Goal: Task Accomplishment & Management: Use online tool/utility

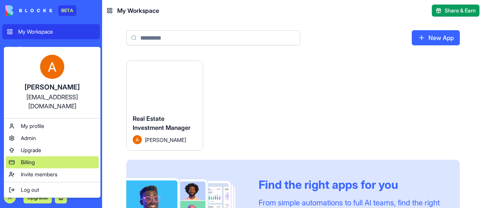
click at [34, 159] on span "Billing" at bounding box center [28, 163] width 14 height 8
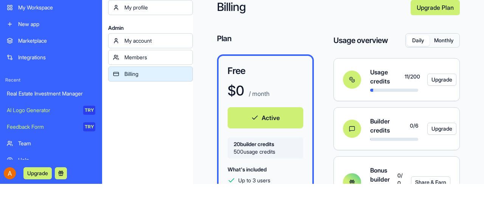
click at [37, 6] on div "My Workspace" at bounding box center [56, 8] width 77 height 8
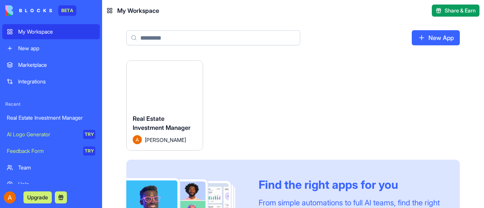
click at [172, 81] on button "Launch" at bounding box center [164, 84] width 57 height 15
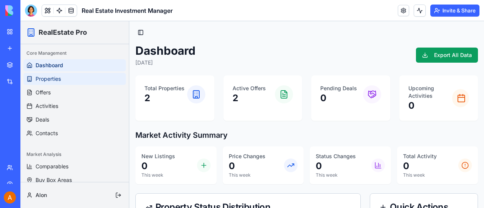
click at [50, 78] on span "Properties" at bounding box center [48, 79] width 25 height 8
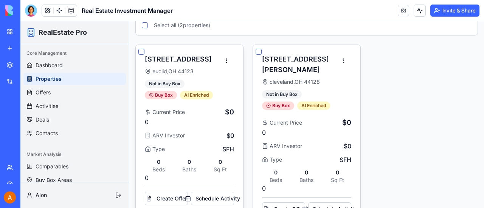
scroll to position [101, 0]
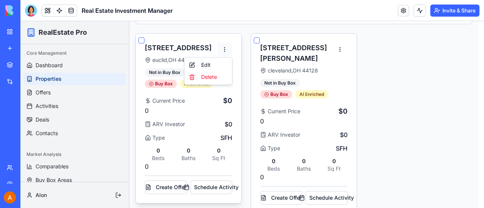
click at [227, 48] on html "RealEstate Pro Core Management Dashboard Properties Offers Activities Deals Con…" at bounding box center [252, 70] width 464 height 301
click at [208, 65] on div "Edit" at bounding box center [208, 65] width 45 height 12
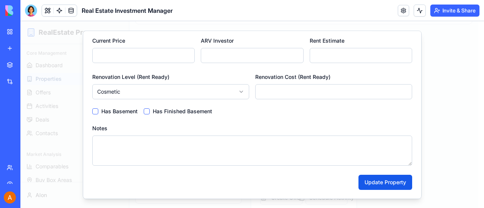
scroll to position [0, 0]
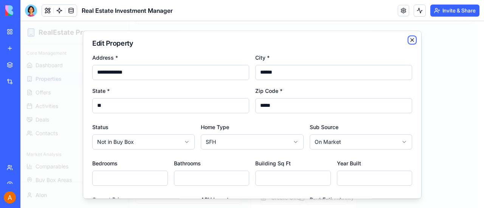
click at [409, 40] on icon "button" at bounding box center [412, 40] width 6 height 6
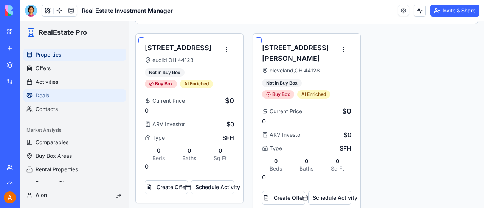
scroll to position [34, 0]
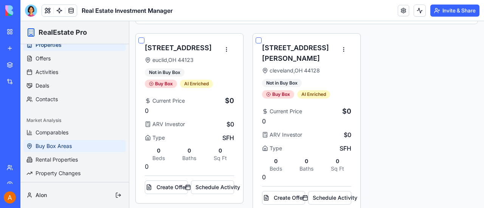
click at [61, 146] on span "Buy Box Areas" at bounding box center [54, 147] width 36 height 8
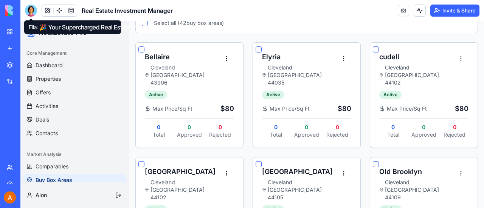
click at [32, 9] on div at bounding box center [31, 11] width 12 height 12
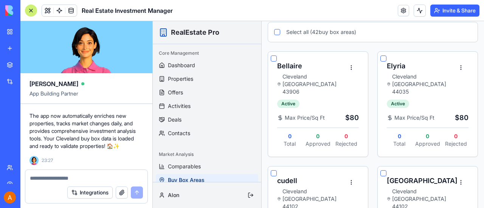
click at [79, 179] on textarea at bounding box center [86, 179] width 113 height 8
click at [80, 179] on textarea "*" at bounding box center [86, 179] width 113 height 8
type textarea "*"
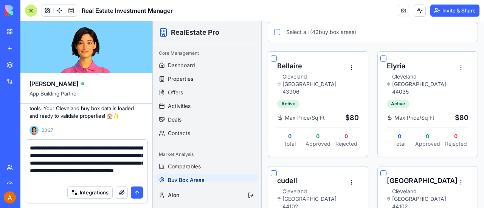
type textarea "**********"
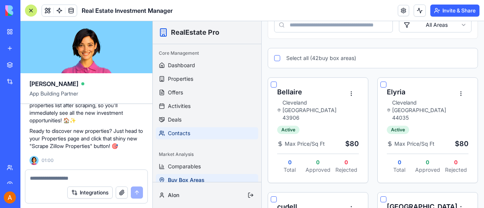
scroll to position [64, 0]
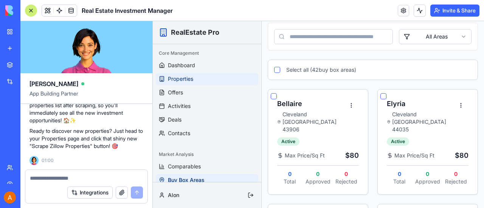
click at [185, 80] on span "Properties" at bounding box center [180, 79] width 25 height 8
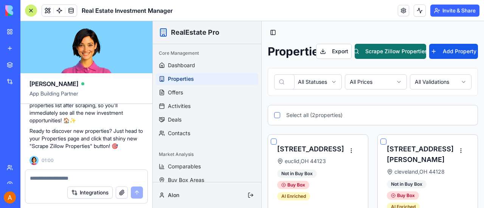
click at [386, 50] on button "Scrape Zillow Properties" at bounding box center [390, 51] width 71 height 15
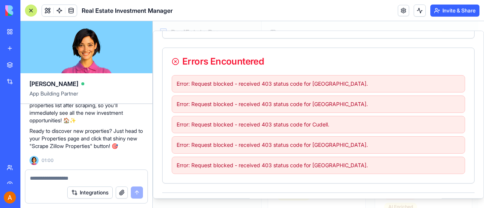
scroll to position [163, 0]
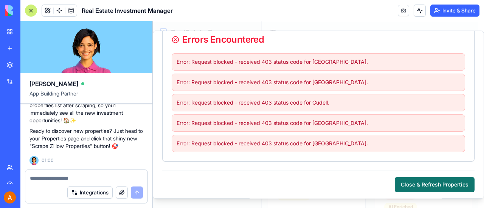
click at [427, 181] on button "Close & Refresh Properties" at bounding box center [435, 184] width 80 height 15
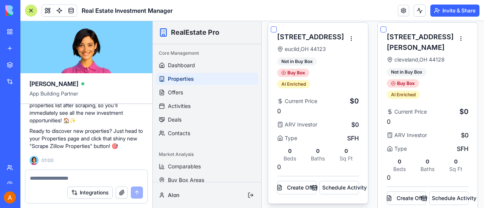
scroll to position [0, 0]
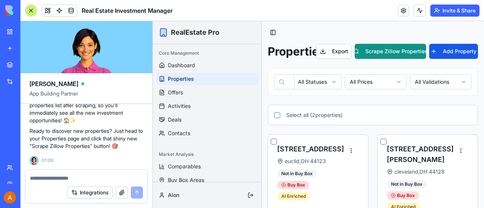
click at [277, 115] on button "button" at bounding box center [277, 115] width 6 height 6
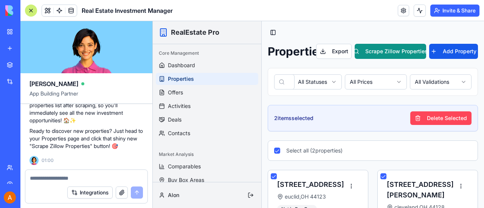
click at [441, 114] on button "Delete Selected" at bounding box center [440, 119] width 61 height 14
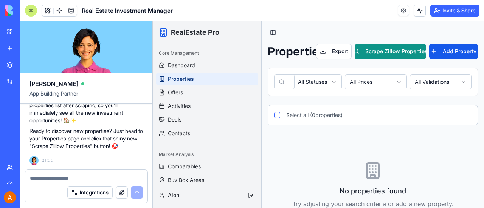
click at [73, 179] on textarea at bounding box center [86, 179] width 113 height 8
type textarea "**********"
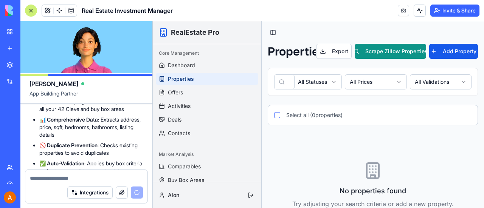
scroll to position [3289, 0]
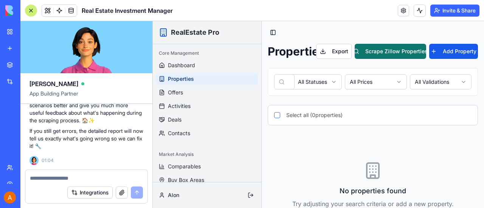
click at [394, 51] on button "Scrape Zillow Properties" at bounding box center [390, 51] width 71 height 15
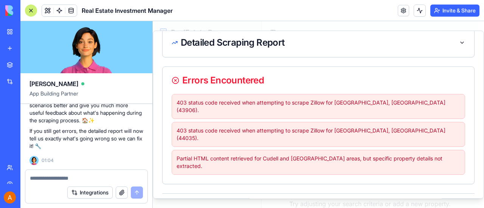
scroll to position [123, 0]
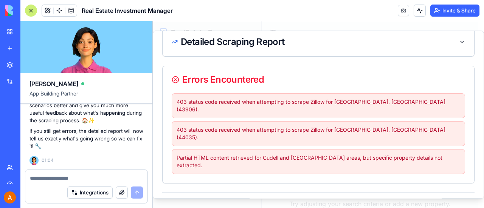
click at [411, 199] on button "Close & Refresh Properties" at bounding box center [435, 206] width 80 height 15
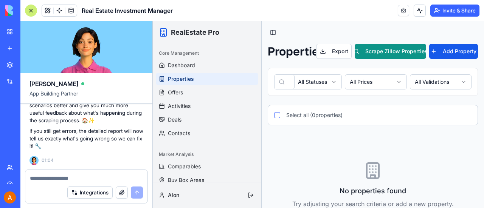
scroll to position [24, 0]
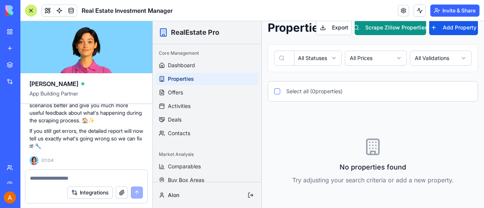
click at [77, 178] on textarea at bounding box center [86, 179] width 113 height 8
type textarea "**********"
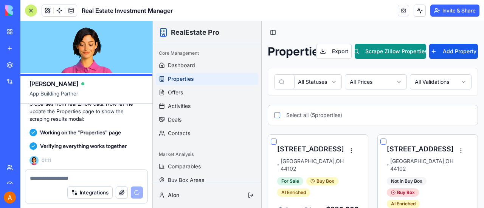
scroll to position [4098, 0]
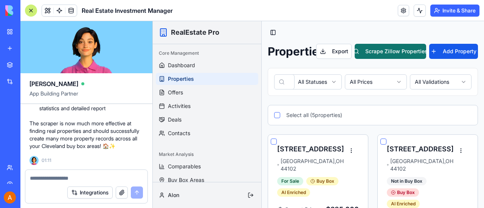
click at [399, 50] on button "Scrape Zillow Properties" at bounding box center [390, 51] width 71 height 15
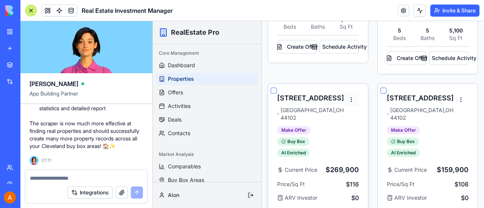
scroll to position [265, 0]
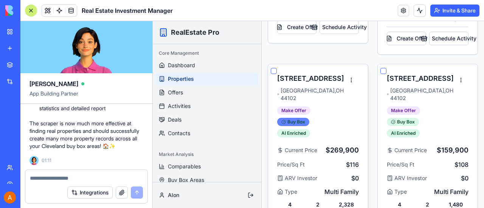
click at [299, 119] on span "Buy Box" at bounding box center [296, 122] width 18 height 6
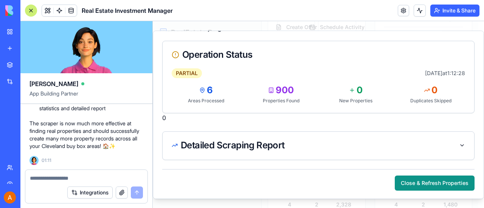
scroll to position [0, 0]
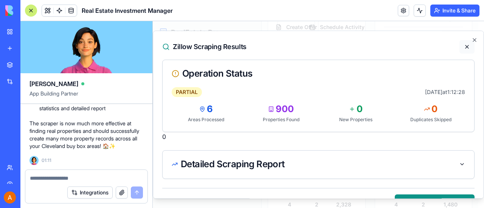
click at [463, 48] on button at bounding box center [466, 47] width 15 height 14
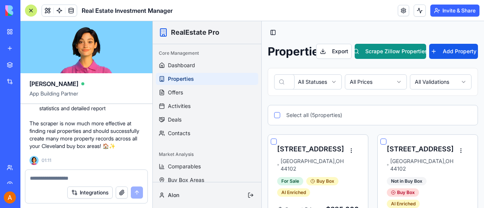
click at [381, 52] on button "Scrape Zillow Properties" at bounding box center [390, 51] width 71 height 15
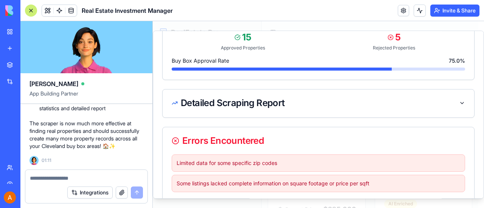
scroll to position [179, 0]
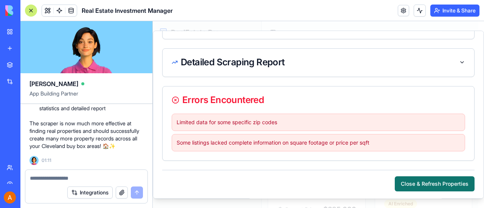
click at [443, 178] on button "Close & Refresh Properties" at bounding box center [435, 184] width 80 height 15
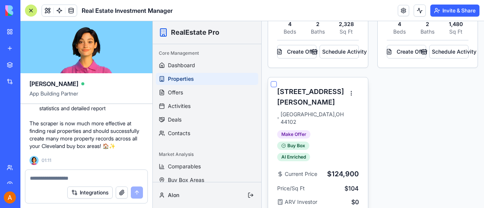
scroll to position [478, 0]
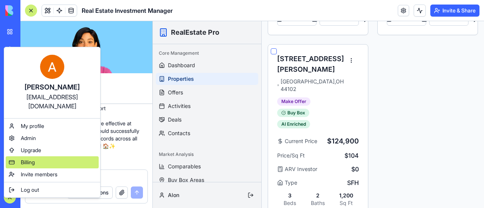
click at [35, 159] on span "Billing" at bounding box center [28, 163] width 14 height 8
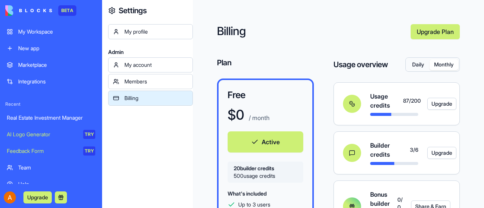
click at [448, 61] on button "Monthly" at bounding box center [444, 64] width 29 height 11
click at [416, 62] on button "Daily" at bounding box center [418, 64] width 23 height 11
click at [49, 34] on div "My Workspace" at bounding box center [56, 32] width 77 height 8
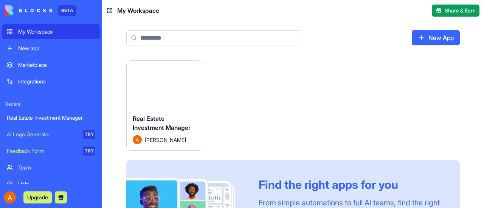
click at [174, 87] on button "Launch" at bounding box center [164, 84] width 57 height 15
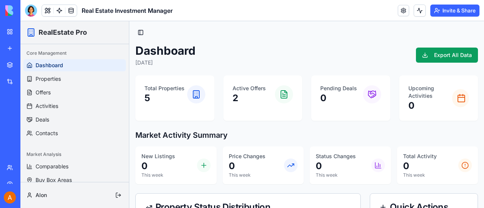
click at [167, 88] on p "Total Properties" at bounding box center [164, 89] width 40 height 8
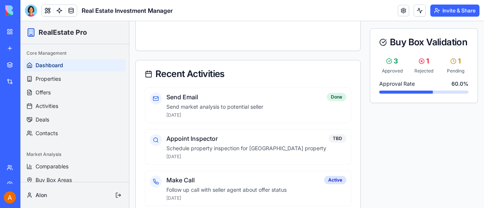
scroll to position [303, 0]
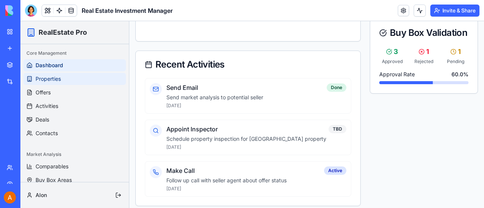
click at [46, 80] on span "Properties" at bounding box center [48, 79] width 25 height 8
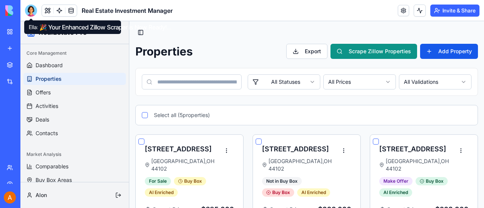
click at [31, 12] on div at bounding box center [31, 11] width 12 height 12
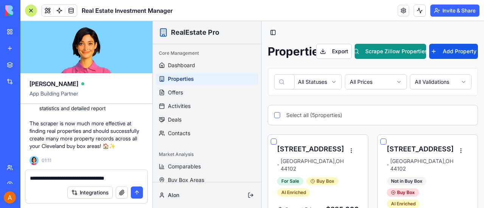
type textarea "**********"
click at [135, 189] on button "submit" at bounding box center [137, 193] width 12 height 12
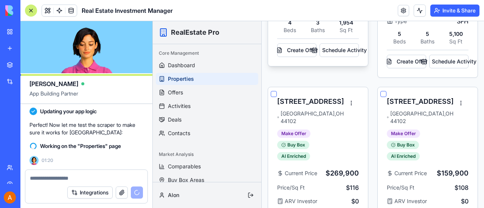
scroll to position [265, 0]
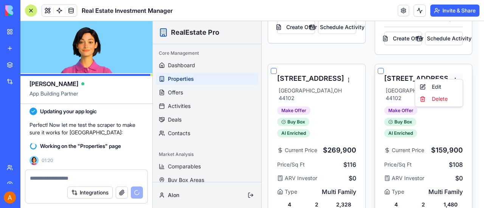
click at [439, 86] on div "Edit" at bounding box center [439, 87] width 45 height 12
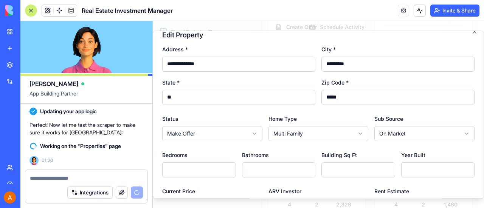
scroll to position [0, 0]
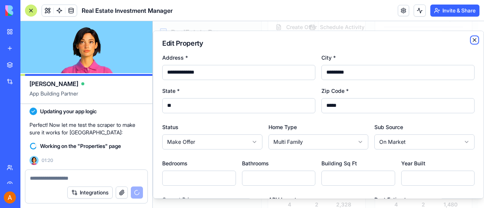
click at [473, 40] on icon "button" at bounding box center [474, 40] width 3 height 3
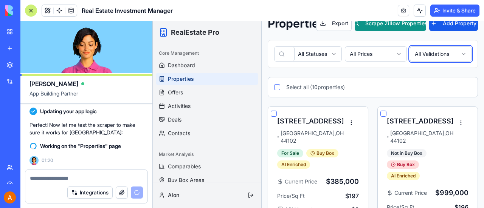
scroll to position [38, 0]
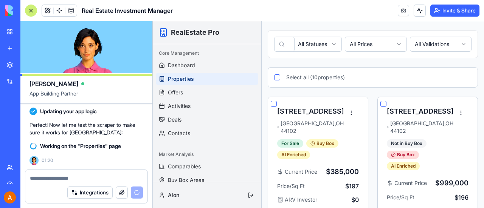
click at [382, 102] on button "button" at bounding box center [383, 104] width 6 height 6
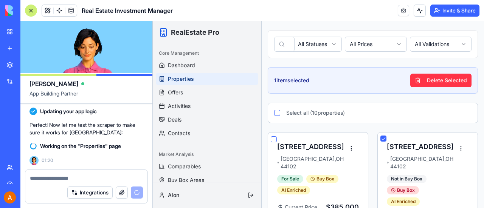
click at [277, 113] on button "button" at bounding box center [277, 113] width 6 height 6
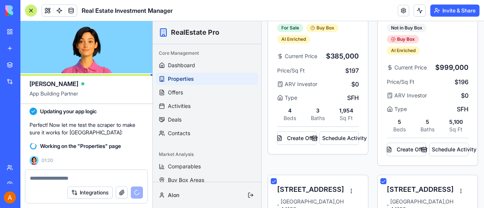
scroll to position [0, 0]
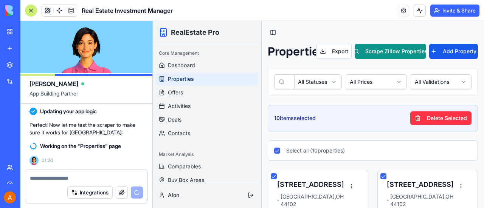
click at [279, 152] on button "button" at bounding box center [277, 151] width 6 height 6
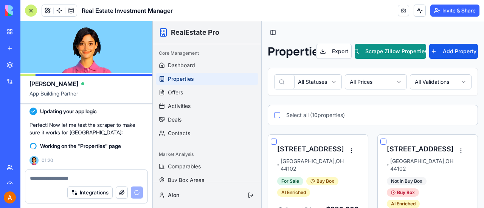
click at [381, 141] on button "button" at bounding box center [383, 142] width 6 height 6
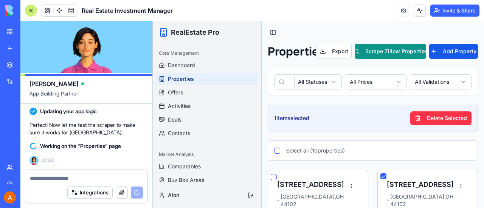
click at [273, 177] on button "button" at bounding box center [274, 177] width 6 height 6
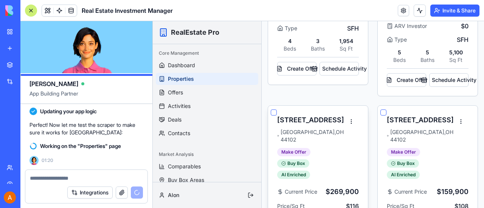
scroll to position [303, 0]
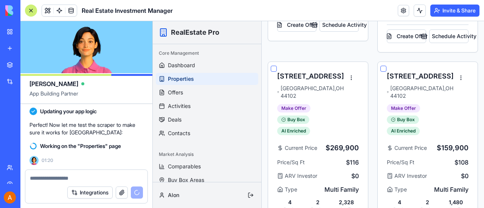
click at [381, 66] on button "button" at bounding box center [383, 69] width 6 height 6
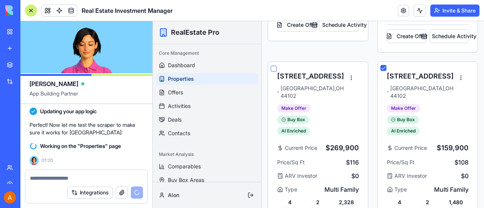
click at [274, 66] on button "button" at bounding box center [274, 69] width 6 height 6
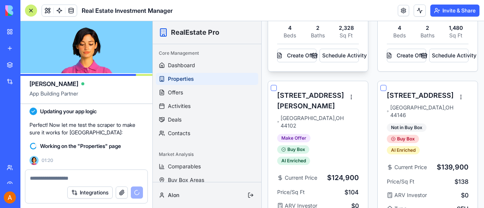
scroll to position [492, 0]
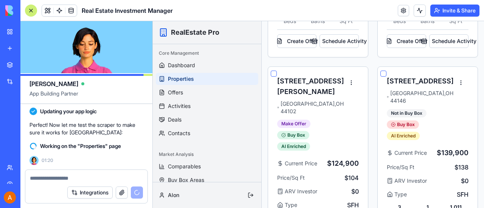
click at [274, 71] on button "button" at bounding box center [274, 74] width 6 height 6
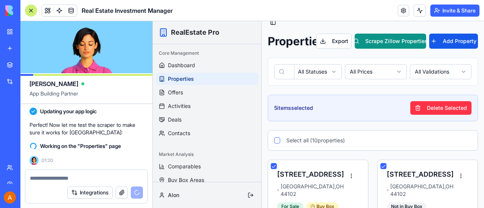
scroll to position [0, 0]
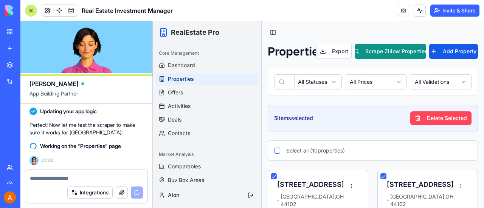
click at [428, 115] on button "Delete Selected" at bounding box center [440, 119] width 61 height 14
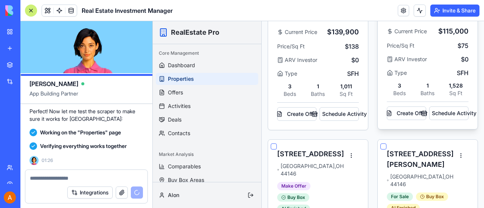
scroll to position [227, 0]
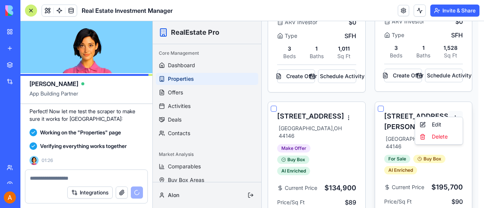
click at [456, 107] on html "RealEstate Pro Core Management Dashboard Properties Offers Activities Deals Con…" at bounding box center [318, 154] width 331 height 720
click at [436, 124] on div "Edit" at bounding box center [439, 125] width 45 height 12
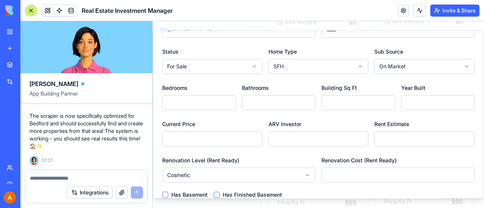
scroll to position [0, 0]
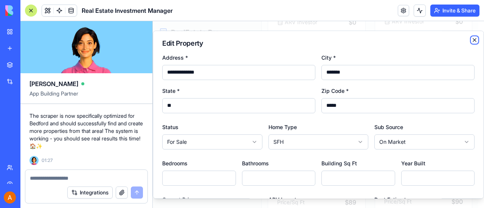
click at [472, 38] on icon "button" at bounding box center [475, 40] width 6 height 6
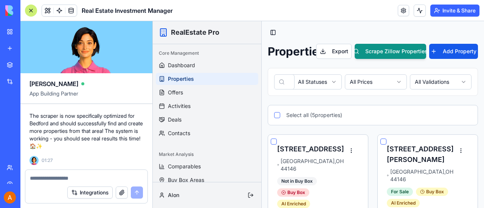
click at [278, 114] on button "button" at bounding box center [277, 115] width 6 height 6
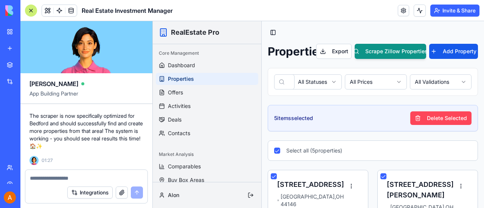
click at [446, 115] on button "Delete Selected" at bounding box center [440, 119] width 61 height 14
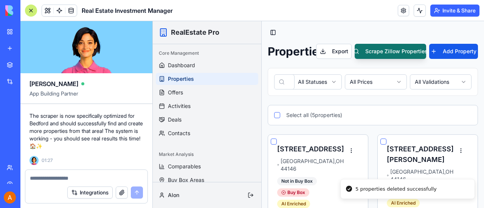
click at [388, 51] on button "Scrape Zillow Properties" at bounding box center [390, 51] width 71 height 15
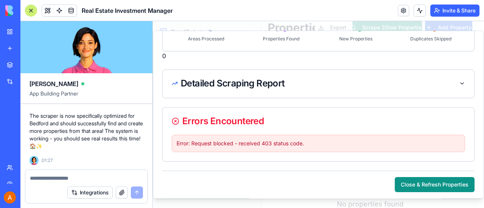
scroll to position [82, 0]
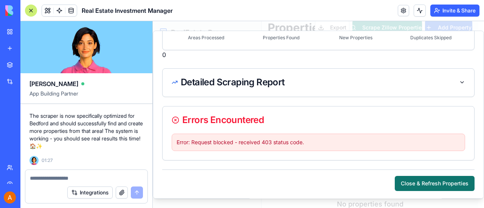
click at [431, 182] on button "Close & Refresh Properties" at bounding box center [435, 183] width 80 height 15
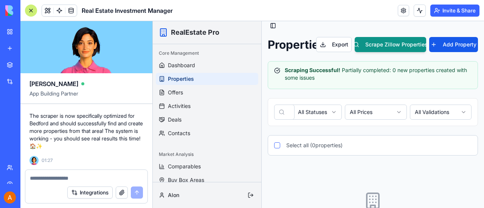
scroll to position [0, 0]
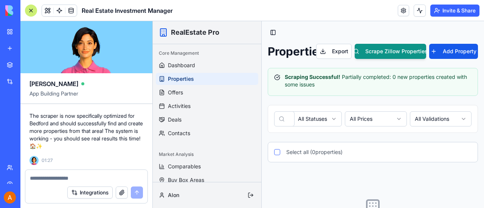
click at [187, 77] on span "Properties" at bounding box center [181, 79] width 26 height 8
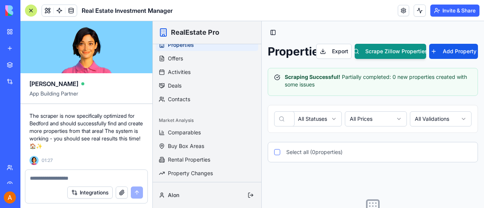
click at [82, 179] on textarea at bounding box center [86, 179] width 113 height 8
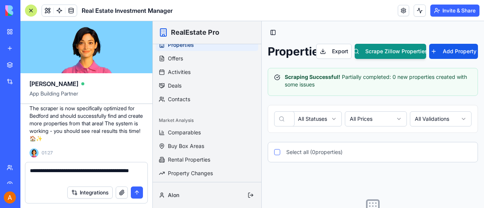
type textarea "**********"
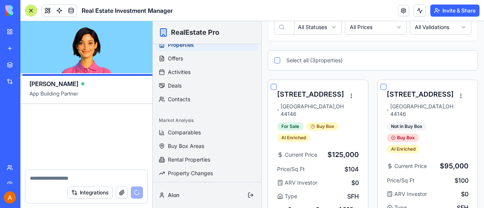
scroll to position [5364, 0]
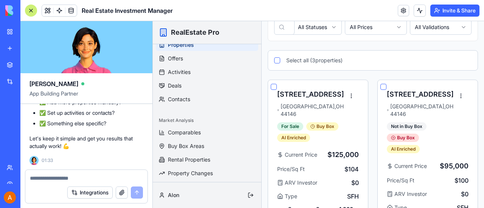
click at [84, 177] on textarea at bounding box center [86, 179] width 113 height 8
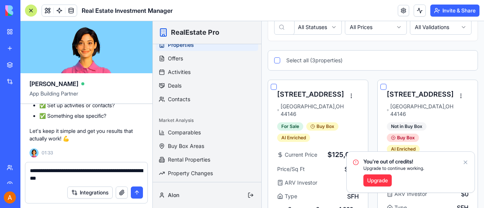
type textarea "**********"
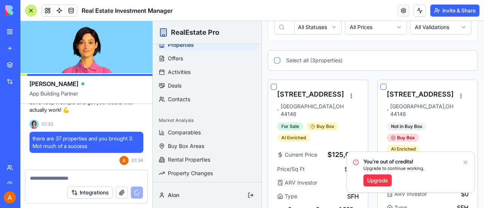
click at [466, 163] on icon "Notifications alt+T" at bounding box center [465, 162] width 3 height 3
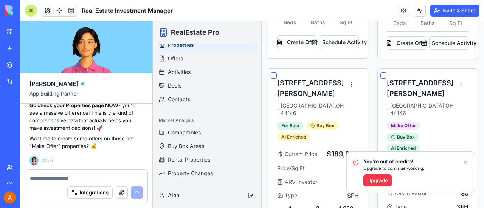
scroll to position [1475, 0]
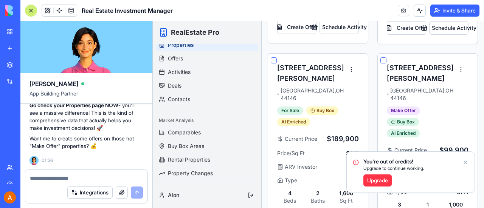
click at [84, 178] on textarea at bounding box center [86, 179] width 113 height 8
type textarea "**********"
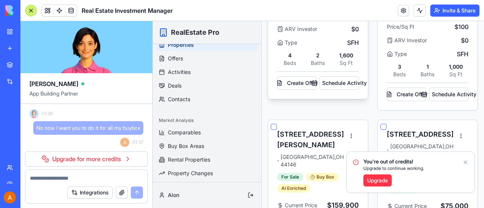
scroll to position [1626, 0]
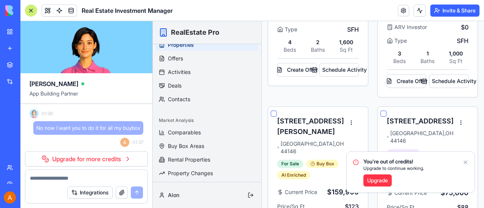
click at [465, 163] on icon "Notifications alt+T" at bounding box center [466, 163] width 6 height 6
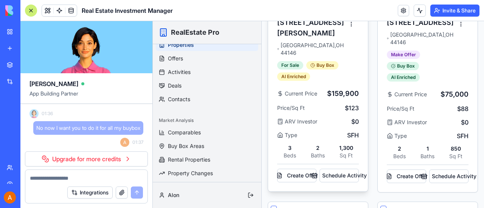
scroll to position [1740, 0]
